Goal: Task Accomplishment & Management: Complete application form

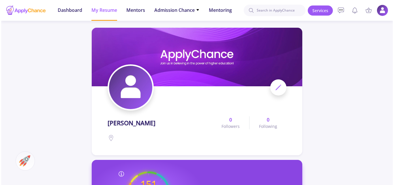
scroll to position [173, 0]
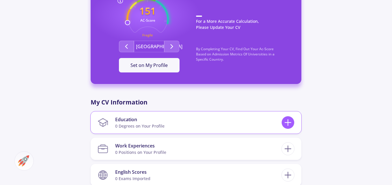
click at [287, 124] on icon at bounding box center [288, 122] width 11 height 11
checkbox input "false"
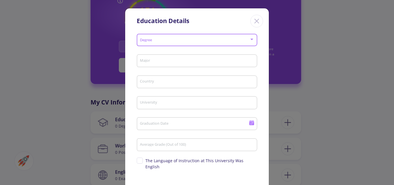
click at [249, 39] on div at bounding box center [251, 39] width 5 height 5
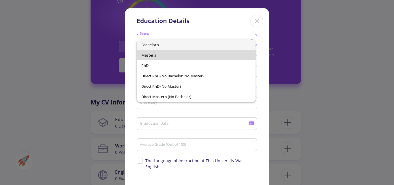
click at [218, 55] on span "Master's" at bounding box center [196, 55] width 110 height 10
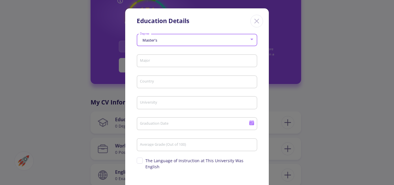
click at [199, 60] on input "Major" at bounding box center [198, 61] width 117 height 5
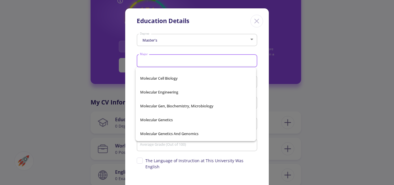
scroll to position [18935, 0]
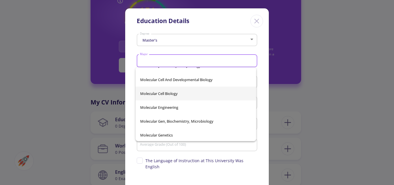
click at [178, 94] on span "Molecular Cell Biology" at bounding box center [195, 94] width 111 height 14
type input "Molecular Cell Biology"
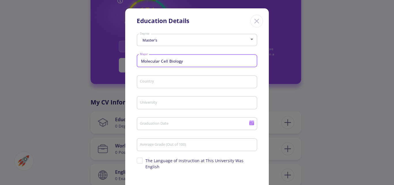
click at [160, 80] on input "Country" at bounding box center [198, 82] width 117 height 5
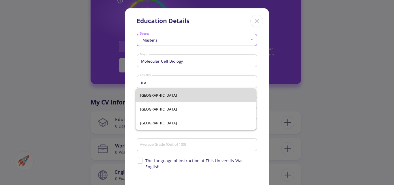
click at [147, 96] on span "[GEOGRAPHIC_DATA]" at bounding box center [195, 95] width 111 height 14
type input "[GEOGRAPHIC_DATA]"
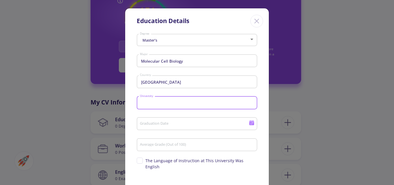
click at [158, 103] on input "University" at bounding box center [198, 102] width 117 height 5
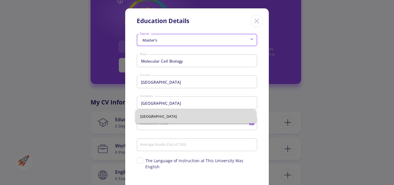
click at [188, 116] on span "[GEOGRAPHIC_DATA]" at bounding box center [195, 116] width 111 height 14
type input "[GEOGRAPHIC_DATA]"
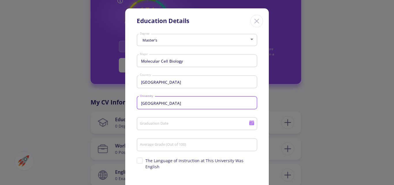
click at [251, 123] on icon at bounding box center [251, 123] width 5 height 3
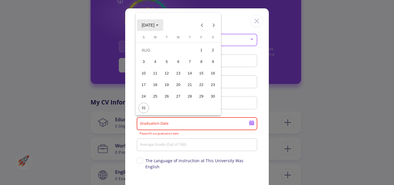
click at [154, 25] on span "[DATE]" at bounding box center [148, 25] width 13 height 5
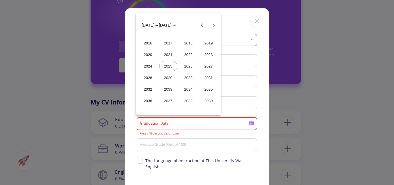
click at [151, 64] on div "2024" at bounding box center [148, 66] width 18 height 10
click at [147, 64] on div "MAY" at bounding box center [148, 66] width 18 height 10
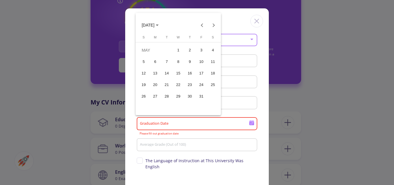
click at [145, 62] on div "5" at bounding box center [144, 62] width 10 height 10
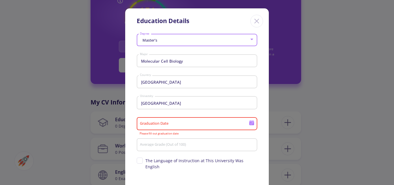
type input "[DATE]"
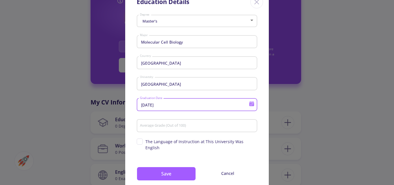
scroll to position [29, 0]
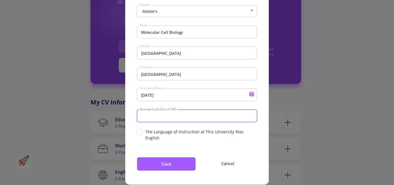
click at [163, 116] on input "Average Grade (Out of 100)" at bounding box center [198, 116] width 117 height 5
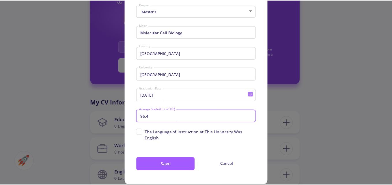
scroll to position [31, 0]
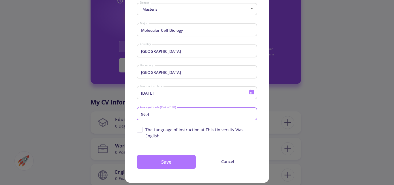
type input "96.4"
click at [167, 155] on button "Save" at bounding box center [166, 162] width 59 height 14
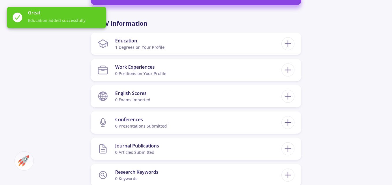
scroll to position [260, 0]
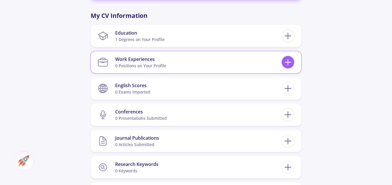
click at [290, 64] on icon at bounding box center [288, 62] width 11 height 11
checkbox input "false"
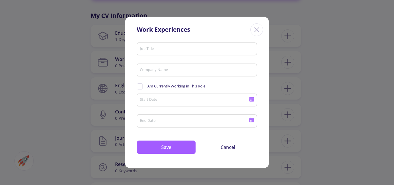
click at [159, 48] on input "Job Title" at bounding box center [198, 49] width 117 height 5
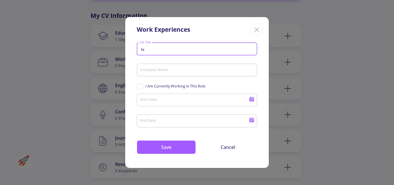
type input "l"
type input "Lecturer"
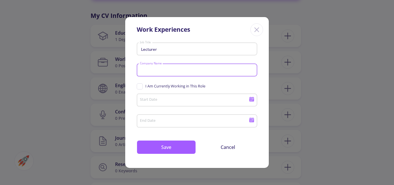
click at [158, 72] on input "Company Name" at bounding box center [198, 70] width 117 height 5
type input "c"
type input "[GEOGRAPHIC_DATA]"
click at [138, 86] on span "I Am Currently Working in This Role" at bounding box center [171, 85] width 69 height 5
click at [138, 86] on input "I Am Currently Working in This Role" at bounding box center [139, 85] width 4 height 4
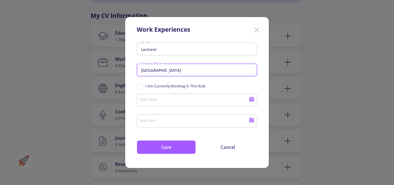
checkbox input "true"
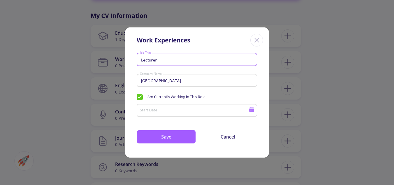
click at [161, 61] on input "Lecturer" at bounding box center [198, 59] width 117 height 5
type input "Lecturer in Pharmacy"
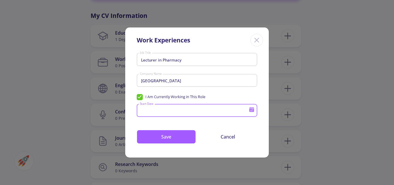
click at [151, 112] on input "Start Date" at bounding box center [195, 110] width 111 height 5
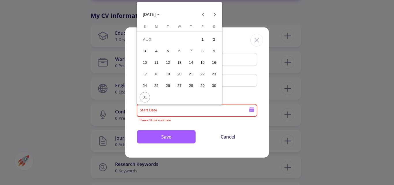
click at [160, 15] on icon "Choose month and year" at bounding box center [158, 14] width 3 height 1
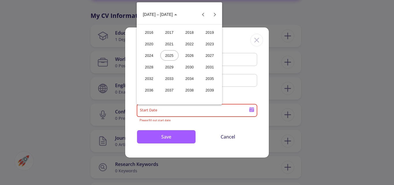
click at [192, 35] on div "2018" at bounding box center [190, 32] width 18 height 10
click at [193, 46] on div "MAR" at bounding box center [190, 44] width 18 height 10
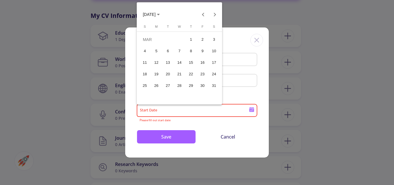
click at [157, 60] on div "12" at bounding box center [156, 62] width 10 height 10
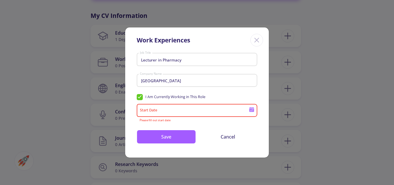
type input "[DATE]"
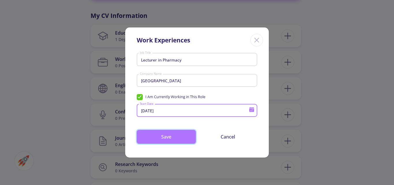
click at [173, 141] on button "Save" at bounding box center [166, 137] width 59 height 14
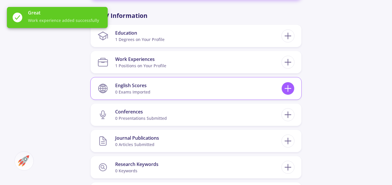
click at [288, 91] on icon at bounding box center [288, 88] width 11 height 11
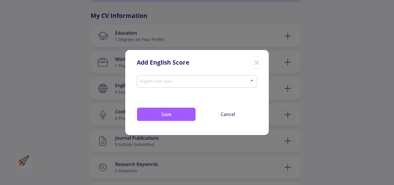
click at [170, 83] on span at bounding box center [195, 82] width 109 height 4
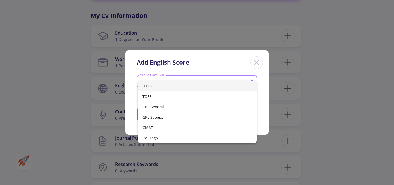
click at [76, 80] on div at bounding box center [197, 92] width 394 height 185
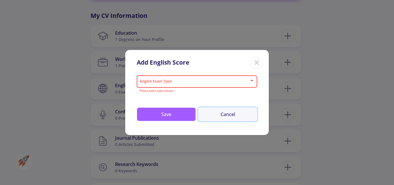
click at [232, 112] on button "Cancel" at bounding box center [227, 114] width 59 height 14
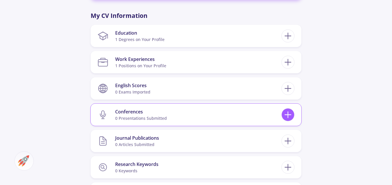
click at [287, 115] on line at bounding box center [288, 115] width 6 height 0
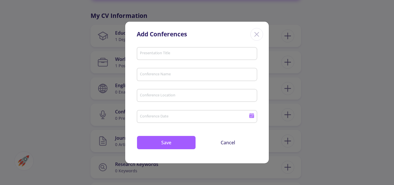
click at [176, 50] on div "Presentation Title" at bounding box center [197, 52] width 115 height 15
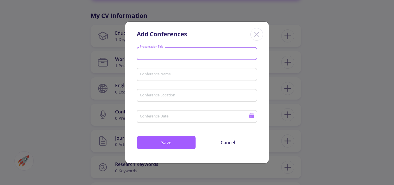
type input "m"
type input "Magnetic Nanoparticles in DNA extraction"
click at [168, 76] on input "Conference Name" at bounding box center [198, 74] width 117 height 5
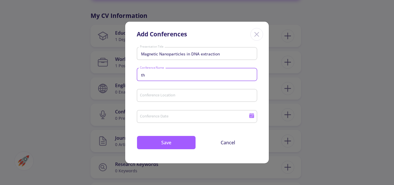
type input "t"
type input "Thesis defense"
click at [161, 96] on input "Conference Location" at bounding box center [198, 95] width 117 height 5
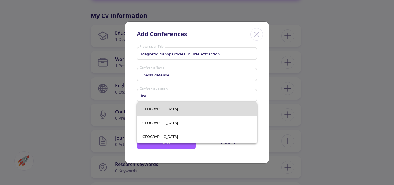
click at [148, 108] on span "[GEOGRAPHIC_DATA]" at bounding box center [196, 109] width 111 height 14
type input "[GEOGRAPHIC_DATA]"
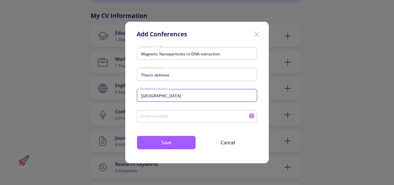
click at [175, 114] on input "Conference Date" at bounding box center [195, 116] width 111 height 5
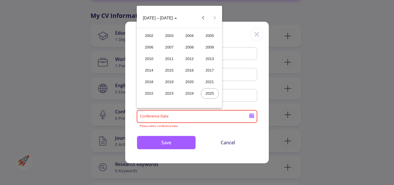
click at [188, 94] on div "2024" at bounding box center [190, 93] width 18 height 10
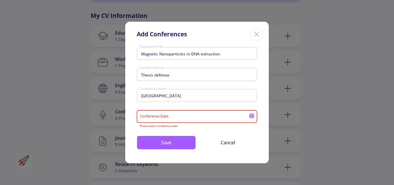
type input "2024"
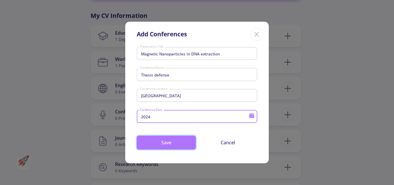
click at [174, 144] on button "Save" at bounding box center [166, 143] width 59 height 14
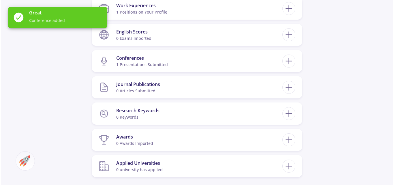
scroll to position [318, 0]
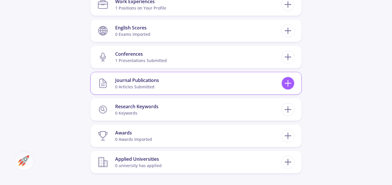
click at [286, 84] on icon at bounding box center [288, 83] width 11 height 11
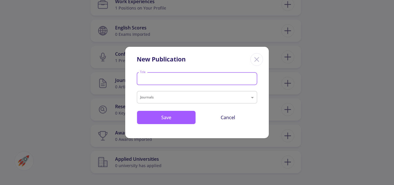
click at [171, 81] on input "Title" at bounding box center [198, 78] width 117 height 5
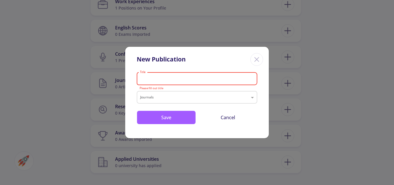
paste input "[PERSON_NAME] Microbiological Quality (Yeast and Mold) of Dried Fruits in [GEOG…"
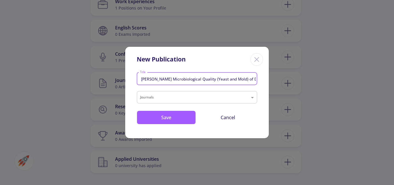
scroll to position [0, 94]
type input "[PERSON_NAME] Microbiological Quality (Yeast and Mold) of Dried Fruits in [GEOG…"
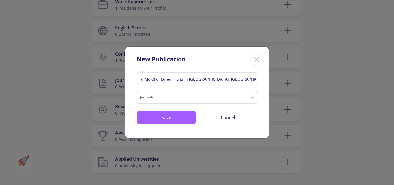
scroll to position [0, 0]
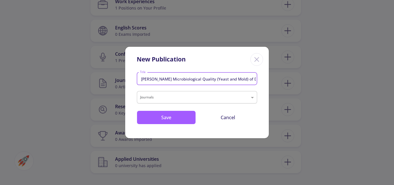
click at [160, 96] on input "text" at bounding box center [191, 98] width 102 height 7
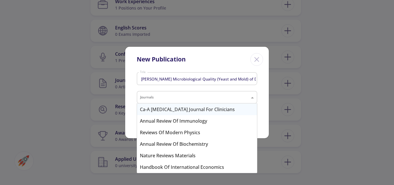
paste input "Global Scientific Review"
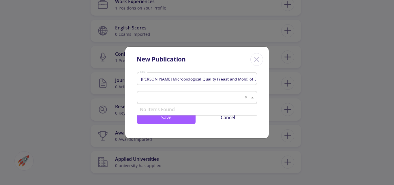
type input "Global Scientific Review"
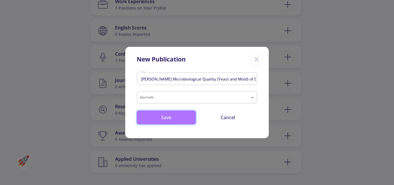
click at [167, 120] on button "Save" at bounding box center [166, 118] width 59 height 14
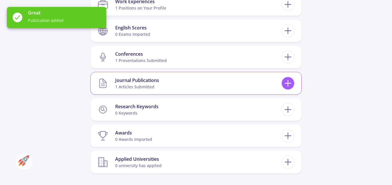
click at [283, 82] on icon at bounding box center [288, 83] width 11 height 11
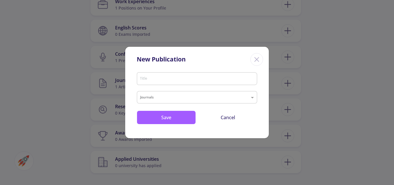
click at [161, 78] on input "Title" at bounding box center [198, 78] width 117 height 5
paste input "[MEDICAL_DATA], INCIDENCE AMONG PATIENTS REFERRED TO [GEOGRAPHIC_DATA], [GEOGRA…"
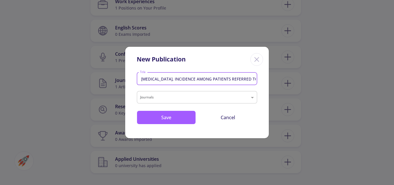
scroll to position [0, 151]
type input "[MEDICAL_DATA], INCIDENCE AMONG PATIENTS REFERRED TO [GEOGRAPHIC_DATA], [GEOGRA…"
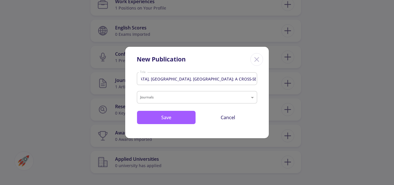
scroll to position [0, 0]
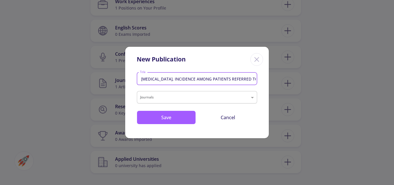
click at [157, 95] on input "text" at bounding box center [191, 98] width 102 height 7
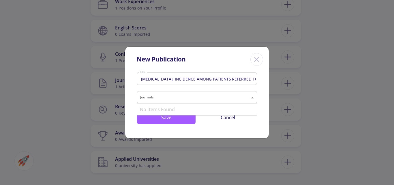
paste input "American Journal of Pedagogical and Educational Research"
type input "American Journal of Pedagogical and Educational Research"
click at [164, 120] on button "Save" at bounding box center [166, 118] width 59 height 14
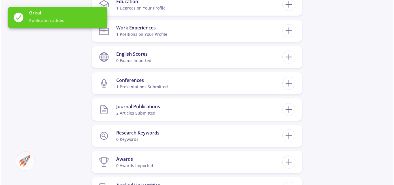
scroll to position [260, 0]
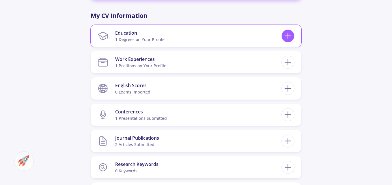
click at [292, 38] on icon at bounding box center [288, 36] width 11 height 11
checkbox input "false"
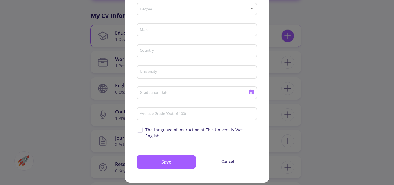
scroll to position [0, 0]
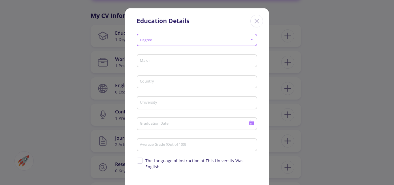
click at [160, 39] on span at bounding box center [195, 40] width 109 height 4
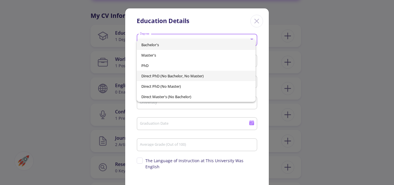
click at [169, 76] on span "Direct PhD (No Bachelor, No Master)" at bounding box center [196, 76] width 110 height 10
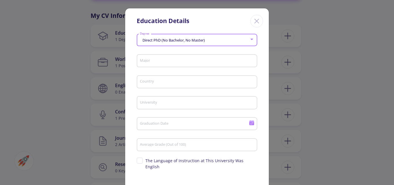
click at [157, 59] on input "Major" at bounding box center [198, 61] width 117 height 5
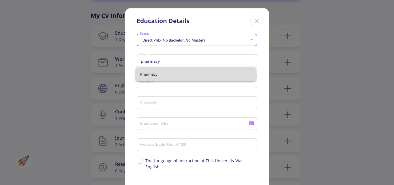
click at [145, 72] on span "Pharmacy" at bounding box center [195, 74] width 111 height 14
type input "Pharmacy"
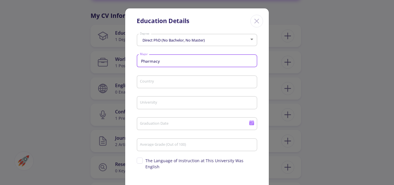
click at [156, 82] on input "Country" at bounding box center [198, 82] width 117 height 5
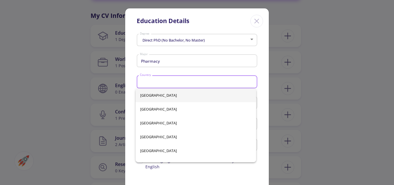
click at [155, 96] on span "[GEOGRAPHIC_DATA]" at bounding box center [195, 95] width 111 height 14
type input "[GEOGRAPHIC_DATA]"
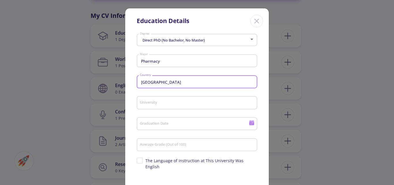
click at [155, 102] on input "University" at bounding box center [198, 102] width 117 height 5
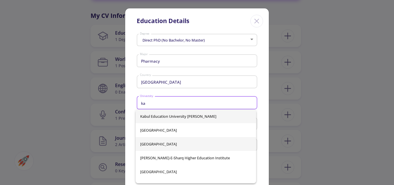
click at [155, 144] on span "[GEOGRAPHIC_DATA]" at bounding box center [195, 144] width 111 height 14
type input "[GEOGRAPHIC_DATA]"
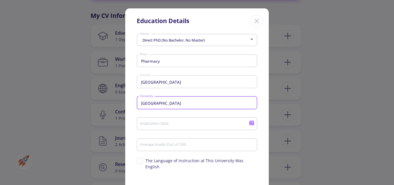
click at [165, 126] on input "Graduation Date" at bounding box center [195, 124] width 111 height 5
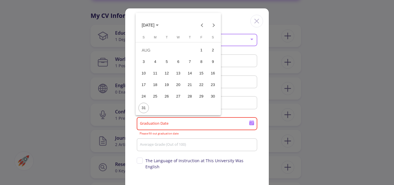
click at [154, 22] on button "[DATE]" at bounding box center [150, 25] width 26 height 12
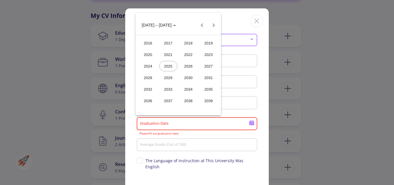
click at [191, 43] on div "2018" at bounding box center [189, 43] width 18 height 10
click at [149, 56] on div "JAN" at bounding box center [148, 54] width 18 height 10
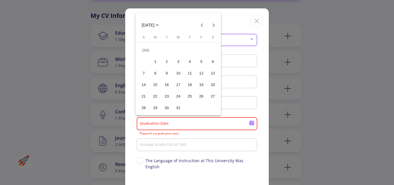
click at [176, 61] on div "3" at bounding box center [178, 62] width 10 height 10
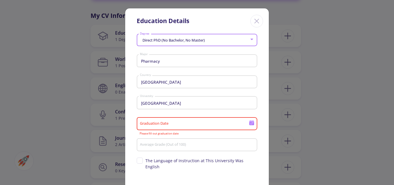
type input "[DATE]"
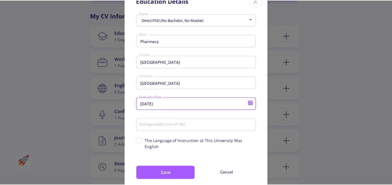
scroll to position [31, 0]
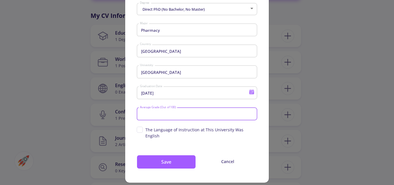
click at [169, 113] on input "Average Grade (Out of 100)" at bounding box center [198, 114] width 117 height 5
type input "82.3"
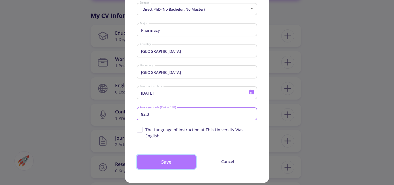
click at [173, 155] on button "Save" at bounding box center [166, 162] width 59 height 14
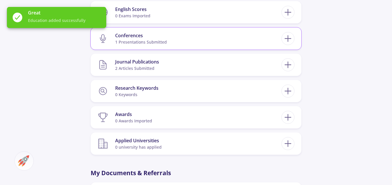
scroll to position [346, 0]
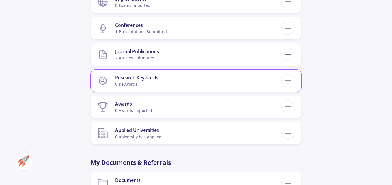
click at [192, 82] on section "Research Keywords 0 keywords" at bounding box center [190, 81] width 184 height 18
click at [287, 82] on icon at bounding box center [288, 80] width 11 height 11
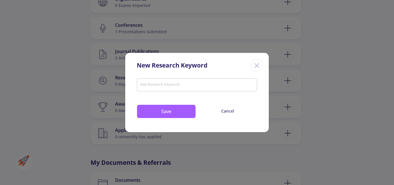
click at [179, 84] on input "Add Research Keyword" at bounding box center [197, 85] width 115 height 5
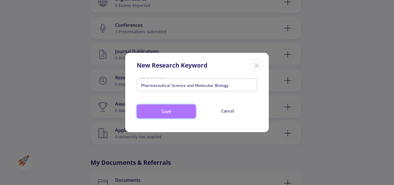
click at [172, 111] on button "Save" at bounding box center [166, 111] width 59 height 14
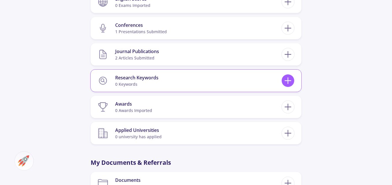
click at [288, 81] on line at bounding box center [288, 81] width 0 height 6
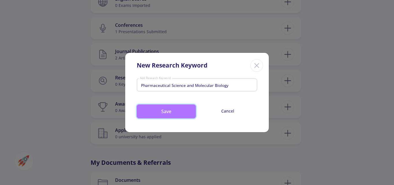
click at [169, 112] on button "Save" at bounding box center [166, 111] width 59 height 14
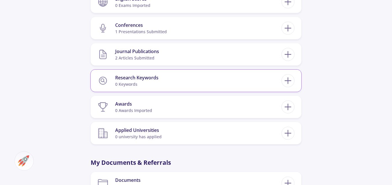
click at [177, 82] on section "Research Keywords 0 keywords" at bounding box center [190, 81] width 184 height 18
click at [292, 81] on icon at bounding box center [288, 80] width 11 height 11
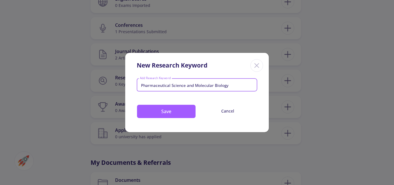
drag, startPoint x: 186, startPoint y: 87, endPoint x: 236, endPoint y: 85, distance: 50.0
click at [236, 85] on input "Pharmaceutical Science and Molecular Biology" at bounding box center [197, 85] width 115 height 5
type input "Pharmaceutical Science"
click at [148, 109] on button "Save" at bounding box center [166, 111] width 59 height 14
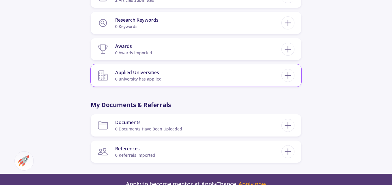
scroll to position [433, 0]
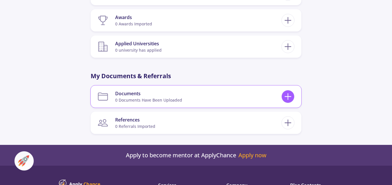
click at [284, 96] on icon at bounding box center [288, 96] width 11 height 11
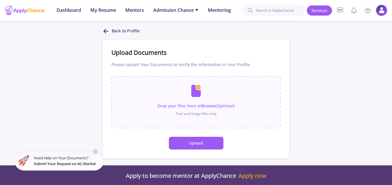
click at [197, 143] on button "Upload" at bounding box center [196, 143] width 55 height 13
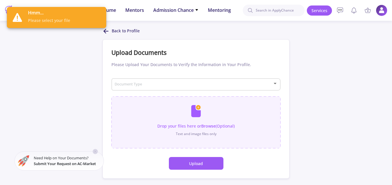
click at [198, 117] on input "file" at bounding box center [195, 119] width 169 height 46
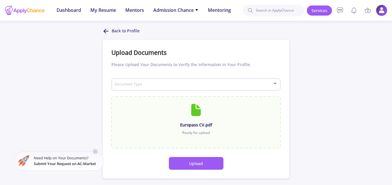
click at [141, 84] on span at bounding box center [194, 85] width 157 height 4
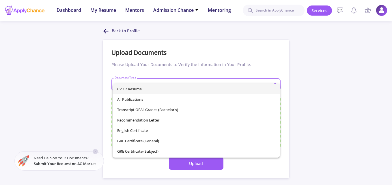
click at [142, 89] on span "CV or Resume" at bounding box center [196, 89] width 158 height 10
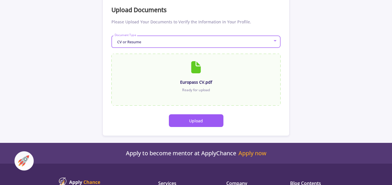
scroll to position [87, 0]
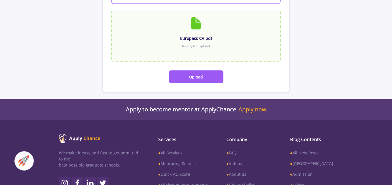
click at [190, 78] on button "Upload" at bounding box center [196, 76] width 55 height 13
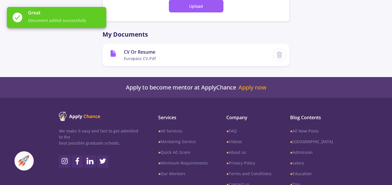
scroll to position [198, 0]
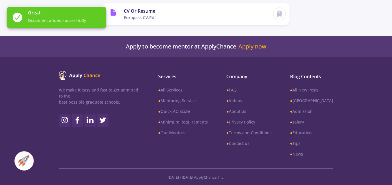
click at [253, 46] on link "Apply now" at bounding box center [252, 46] width 28 height 7
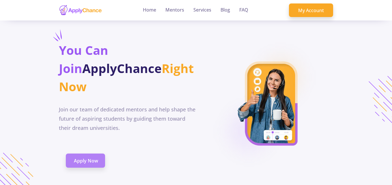
click at [83, 163] on span "Apply Now" at bounding box center [86, 160] width 24 height 7
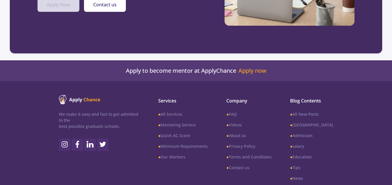
scroll to position [115, 0]
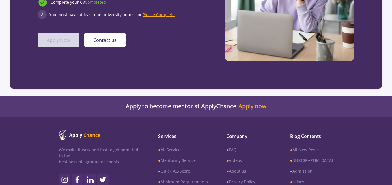
click at [252, 105] on link "Apply now" at bounding box center [252, 106] width 28 height 7
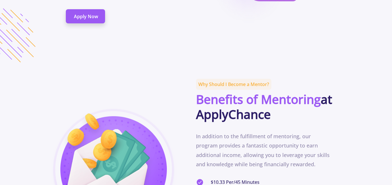
scroll to position [87, 0]
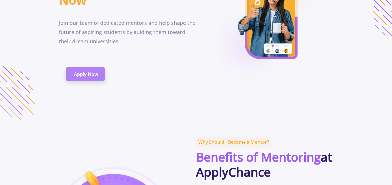
click at [88, 78] on link "Apply Now" at bounding box center [85, 74] width 39 height 14
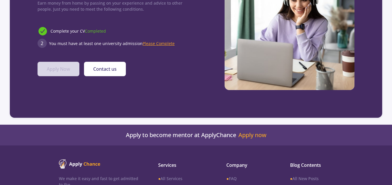
click at [162, 43] on span "Please Complete" at bounding box center [159, 43] width 32 height 5
click at [153, 42] on span "Please Complete" at bounding box center [159, 43] width 32 height 5
click at [81, 109] on section "Application for Mentoring Earn money from home by passing on your experience an…" at bounding box center [196, 29] width 372 height 177
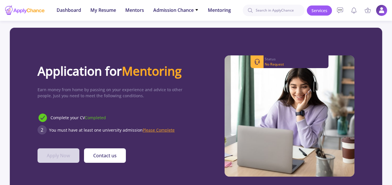
click at [154, 130] on span "Please Complete" at bounding box center [159, 129] width 32 height 5
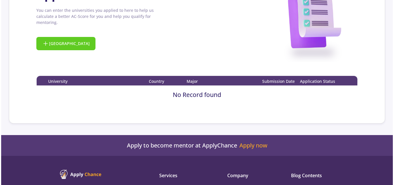
scroll to position [87, 0]
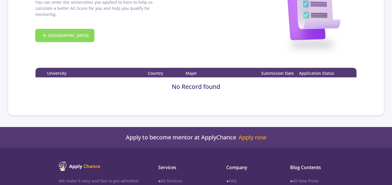
click at [53, 29] on button "[GEOGRAPHIC_DATA]" at bounding box center [64, 35] width 59 height 13
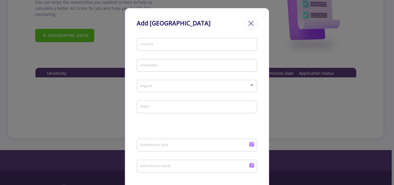
click at [154, 46] on input "country" at bounding box center [198, 44] width 117 height 5
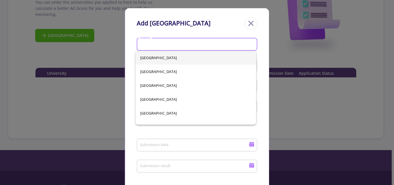
click at [150, 60] on span "[GEOGRAPHIC_DATA]" at bounding box center [195, 58] width 111 height 14
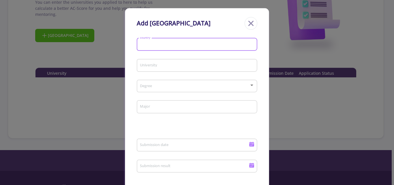
type input "[GEOGRAPHIC_DATA]"
click at [149, 66] on input "University" at bounding box center [198, 65] width 117 height 5
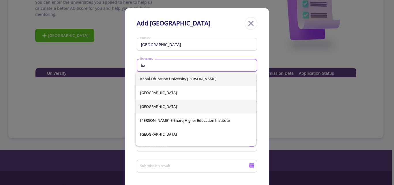
click at [150, 109] on span "[GEOGRAPHIC_DATA]" at bounding box center [195, 107] width 111 height 14
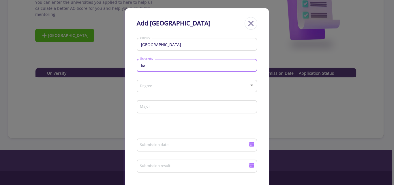
type input "[GEOGRAPHIC_DATA]"
click at [158, 86] on span at bounding box center [195, 86] width 109 height 4
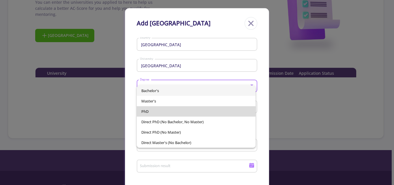
click at [154, 113] on span "PhD" at bounding box center [196, 111] width 110 height 10
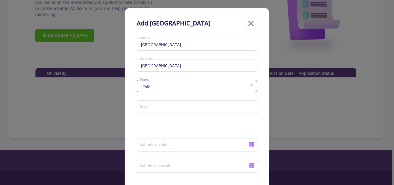
click at [154, 109] on input "Major" at bounding box center [198, 106] width 117 height 5
click at [154, 108] on input "Major" at bounding box center [198, 106] width 117 height 5
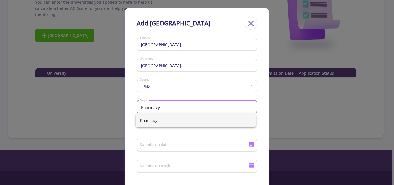
click at [168, 109] on input "Pharmacy" at bounding box center [198, 106] width 117 height 5
type input "Pharmacy"
click at [226, 40] on div "Afghanistan country" at bounding box center [197, 43] width 115 height 15
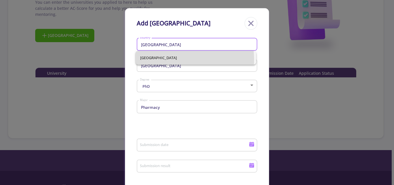
drag, startPoint x: 173, startPoint y: 44, endPoint x: 123, endPoint y: 47, distance: 49.4
click at [123, 47] on ngb-modal-window "Add [GEOGRAPHIC_DATA] [GEOGRAPHIC_DATA] country [GEOGRAPHIC_DATA] PhD Degree Ph…" at bounding box center [197, 92] width 394 height 185
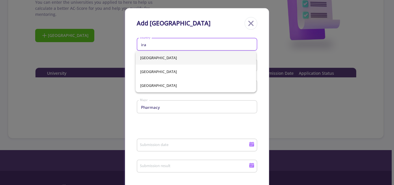
click at [143, 55] on span "[GEOGRAPHIC_DATA]" at bounding box center [195, 58] width 111 height 14
type input "[GEOGRAPHIC_DATA]"
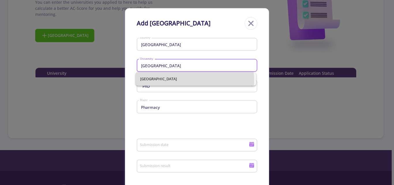
click at [158, 66] on input "[GEOGRAPHIC_DATA]" at bounding box center [198, 65] width 117 height 5
drag, startPoint x: 174, startPoint y: 64, endPoint x: 133, endPoint y: 65, distance: 41.6
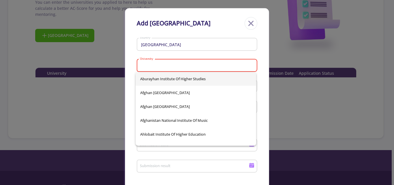
click at [157, 66] on input "University" at bounding box center [198, 65] width 117 height 5
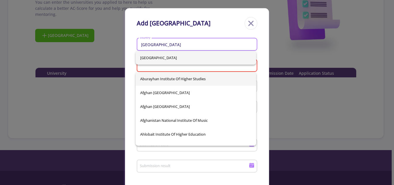
click at [163, 44] on input "[GEOGRAPHIC_DATA]" at bounding box center [198, 44] width 117 height 5
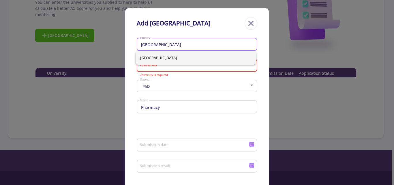
click at [151, 68] on div "University" at bounding box center [197, 64] width 115 height 15
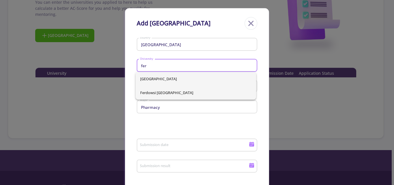
type input "fer"
click at [165, 92] on div "[GEOGRAPHIC_DATA] Ferdowsi [GEOGRAPHIC_DATA]" at bounding box center [196, 86] width 121 height 28
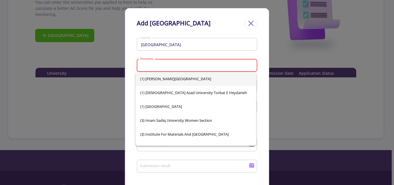
click at [155, 62] on div "University" at bounding box center [197, 64] width 115 height 15
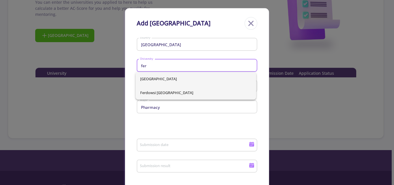
type input "fer"
click at [165, 92] on div "[GEOGRAPHIC_DATA] Ferdowsi [GEOGRAPHIC_DATA]" at bounding box center [196, 86] width 121 height 28
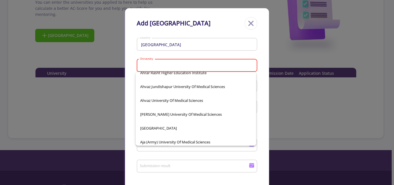
scroll to position [202, 0]
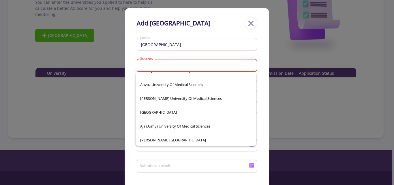
click at [176, 64] on input "University" at bounding box center [198, 65] width 117 height 5
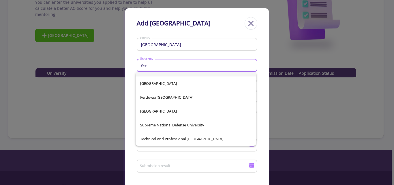
scroll to position [0, 0]
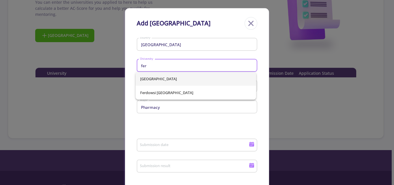
type input "fer"
click at [168, 79] on div "[GEOGRAPHIC_DATA] Ferdowsi [GEOGRAPHIC_DATA]" at bounding box center [196, 86] width 121 height 28
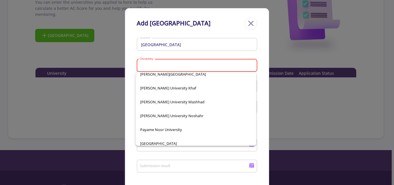
scroll to position [10844, 0]
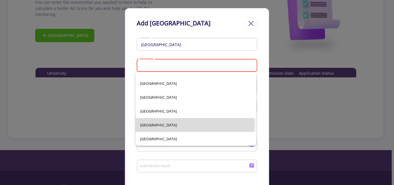
click at [184, 124] on span "[GEOGRAPHIC_DATA]" at bounding box center [195, 125] width 111 height 14
type input "[GEOGRAPHIC_DATA]"
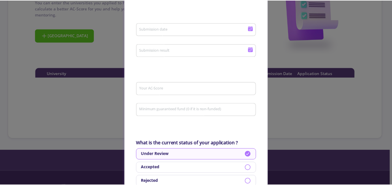
scroll to position [173, 0]
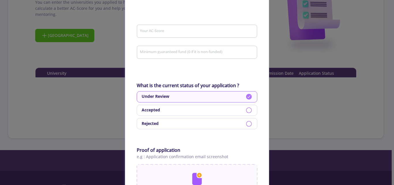
click at [288, 101] on ngb-modal-window "Add [GEOGRAPHIC_DATA] [GEOGRAPHIC_DATA] country [GEOGRAPHIC_DATA] PhD Degree Ph…" at bounding box center [197, 92] width 394 height 185
